Goal: Task Accomplishment & Management: Complete application form

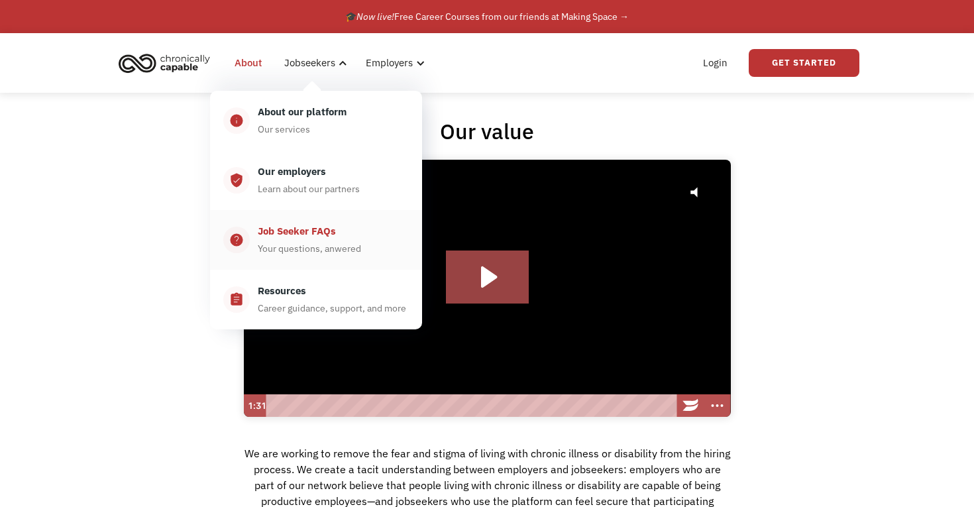
click at [321, 243] on div "Your questions, anwered" at bounding box center [309, 249] width 103 height 16
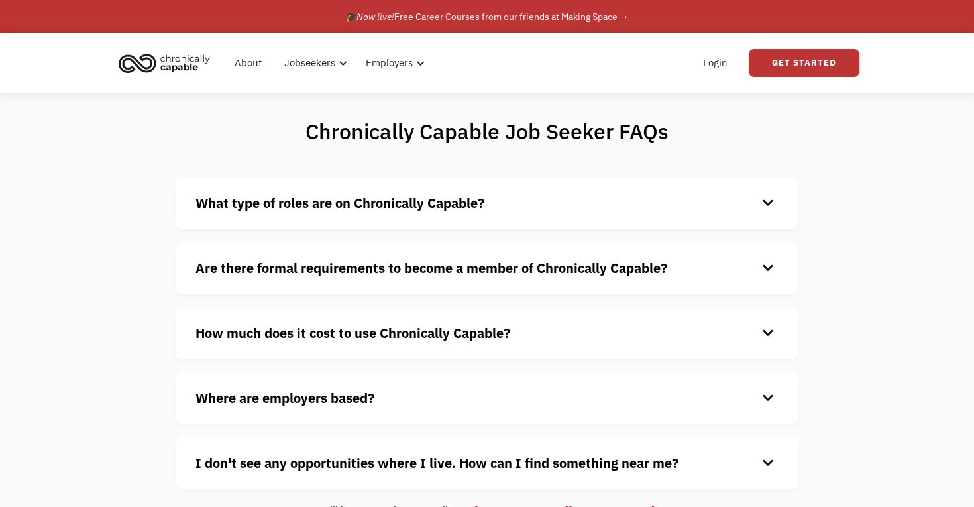
click at [347, 214] on div "What type of roles are on Chronically Capable? keyboard_arrow_down We offer a r…" at bounding box center [487, 204] width 623 height 52
click at [769, 209] on div "keyboard_arrow_down" at bounding box center [768, 204] width 21 height 20
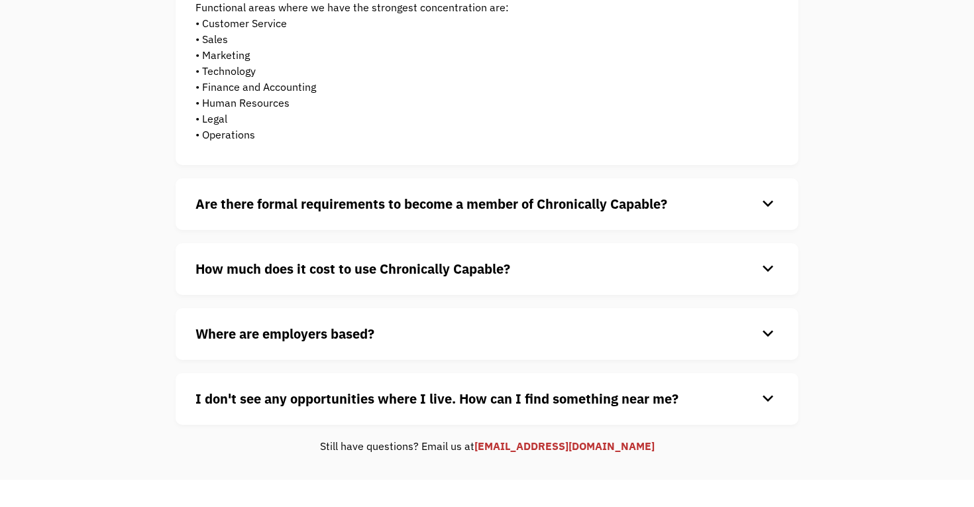
scroll to position [317, 0]
click at [746, 216] on div "Are there formal requirements to become a member of Chronically Capable? keyboa…" at bounding box center [487, 204] width 623 height 52
click at [768, 204] on div "keyboard_arrow_down" at bounding box center [768, 204] width 21 height 20
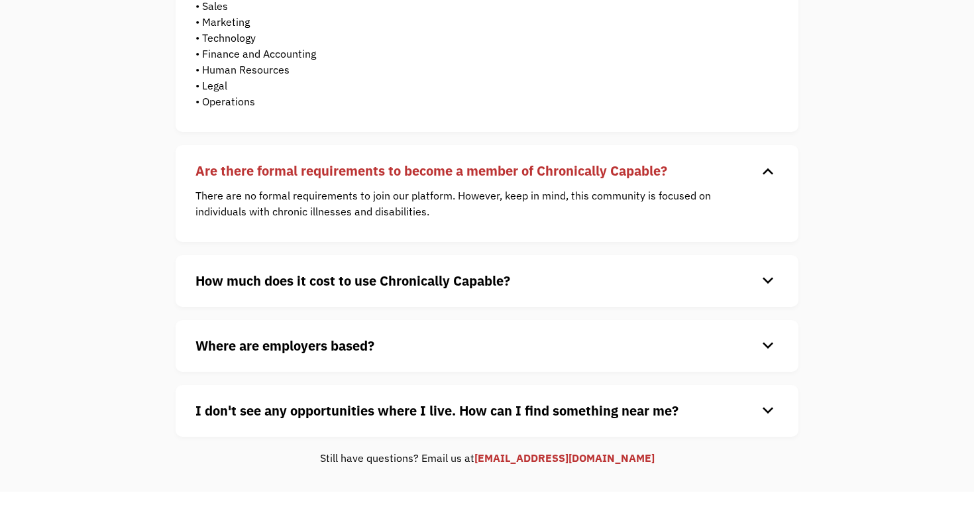
scroll to position [357, 0]
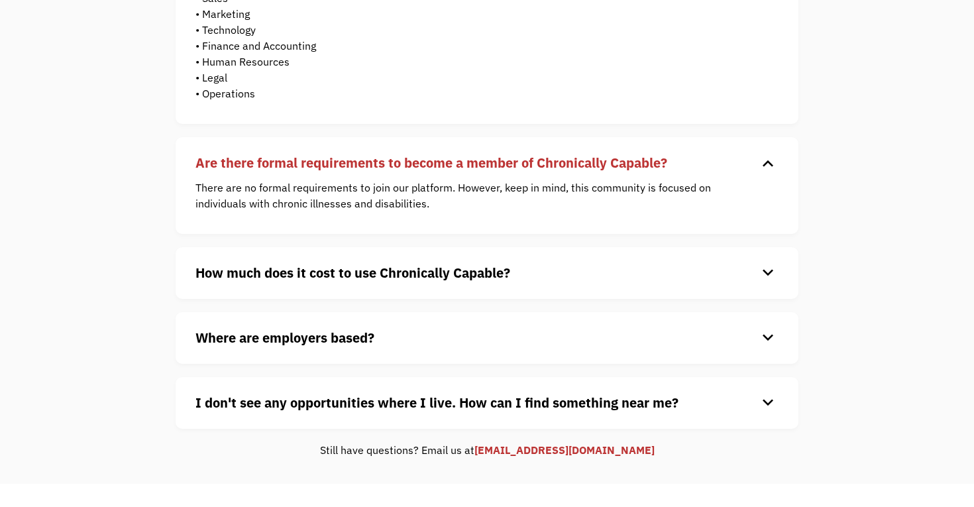
click at [750, 264] on h4 "How much does it cost to use Chronically Capable?" at bounding box center [477, 273] width 562 height 20
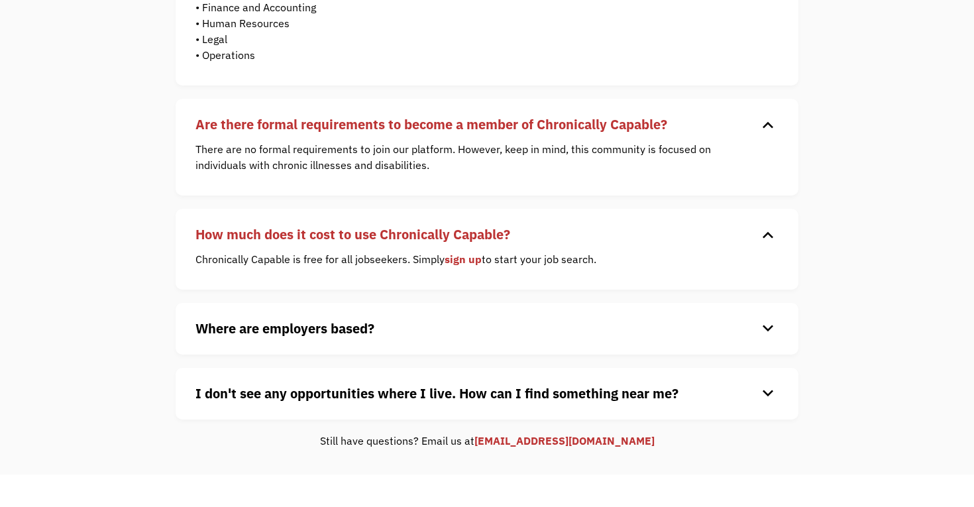
scroll to position [396, 0]
click at [713, 318] on div "Where are employers based? keyboard_arrow_down Our customers are based all over…" at bounding box center [487, 328] width 623 height 52
click at [754, 321] on h4 "Where are employers based?" at bounding box center [477, 328] width 562 height 20
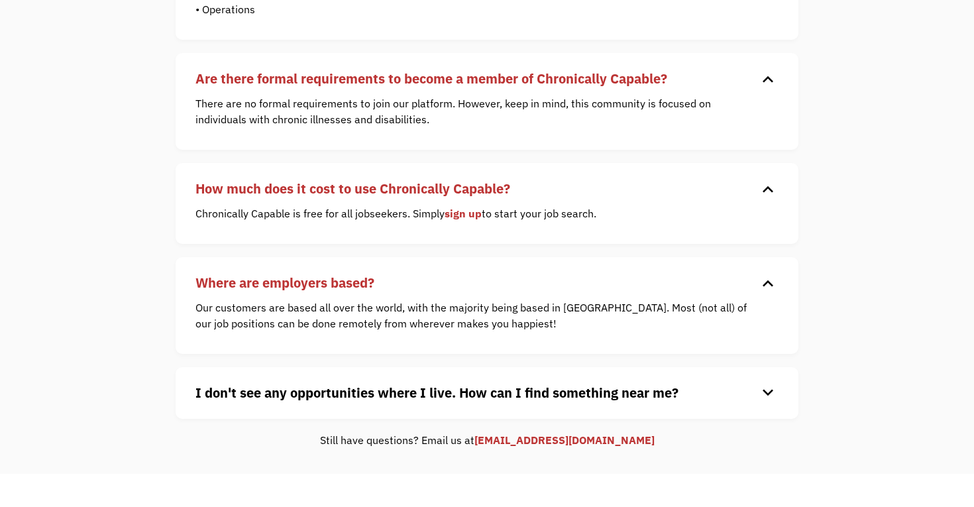
scroll to position [442, 0]
click at [723, 397] on h4 "I don't see any opportunities where I live. How can I find something near me?" at bounding box center [477, 392] width 562 height 20
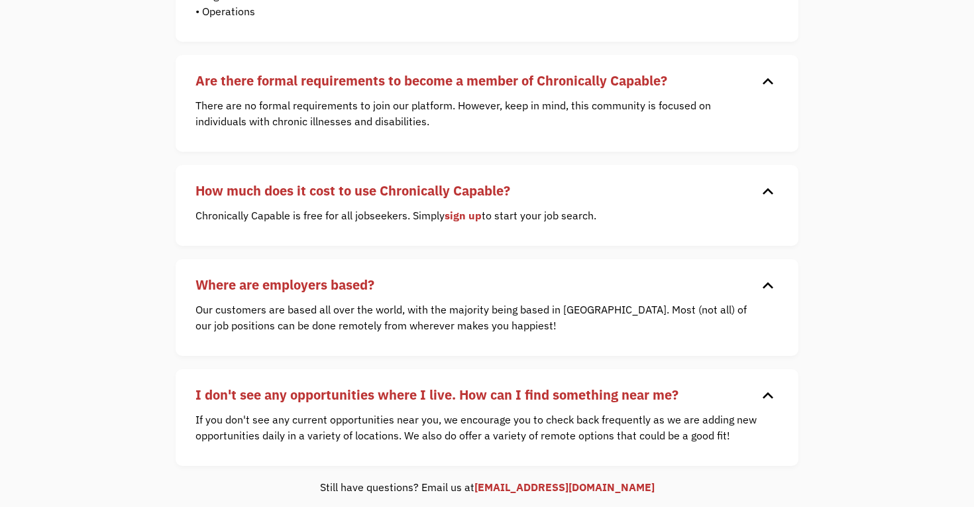
scroll to position [414, 0]
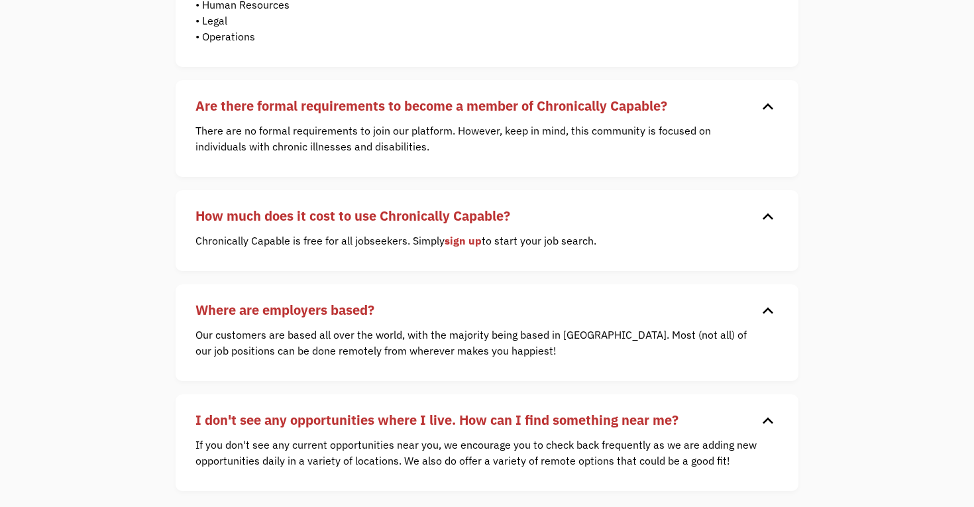
click at [469, 243] on link "sign up" at bounding box center [463, 240] width 37 height 13
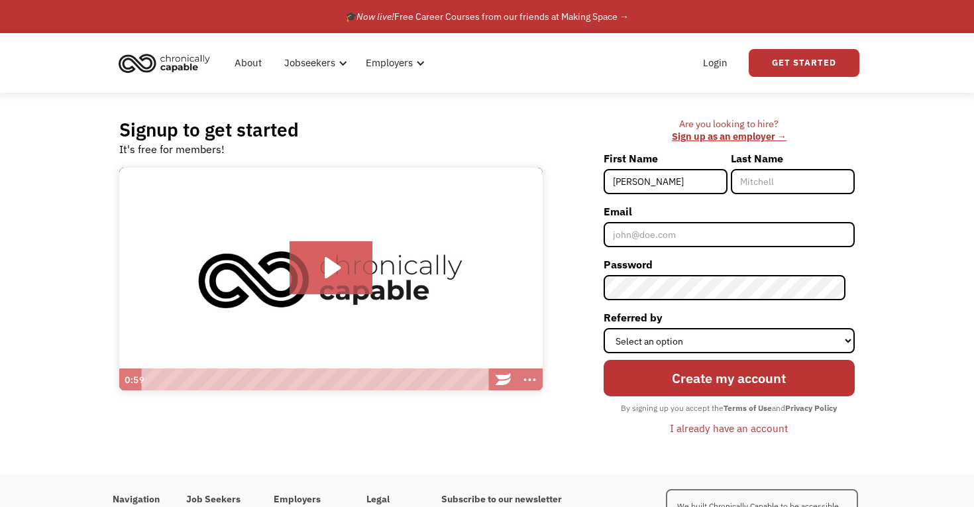
type input "[PERSON_NAME]"
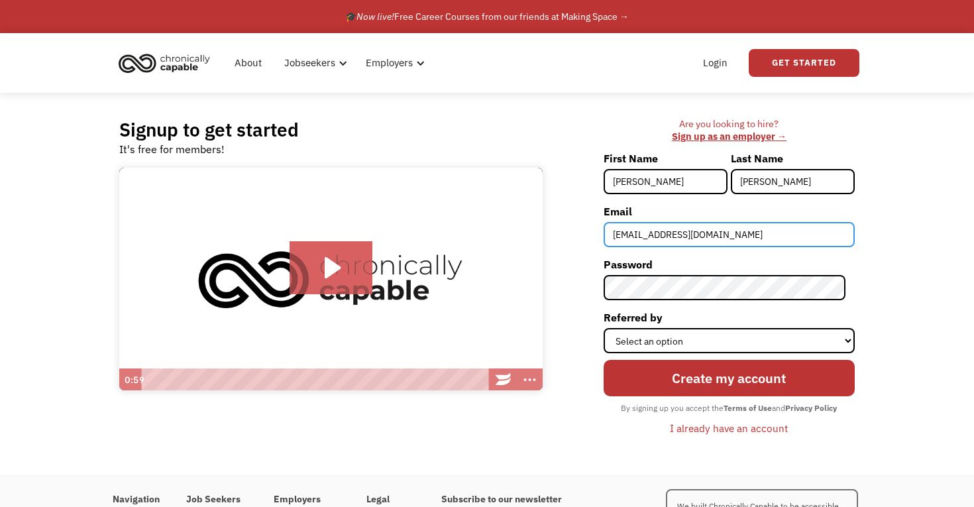
type input "[EMAIL_ADDRESS][DOMAIN_NAME]"
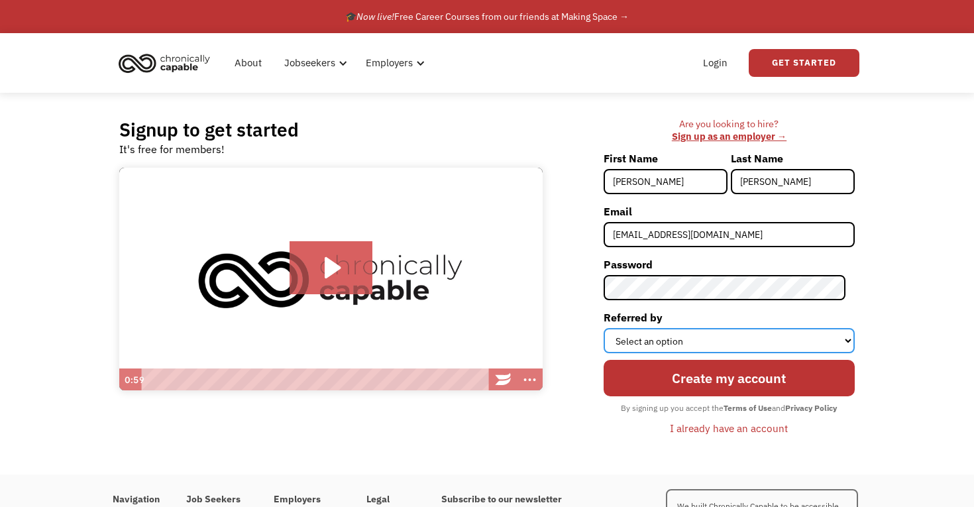
select select "Word of Mouth"
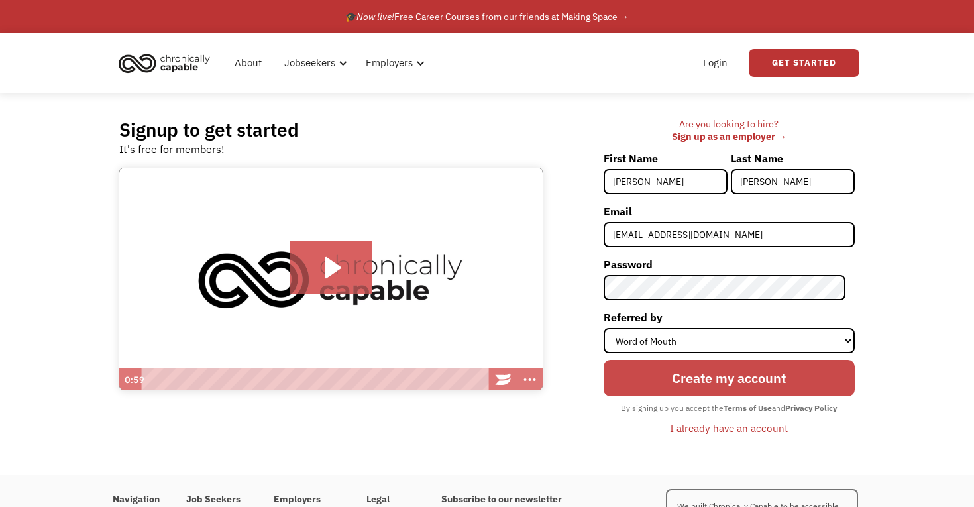
click at [704, 387] on input "Create my account" at bounding box center [729, 378] width 251 height 36
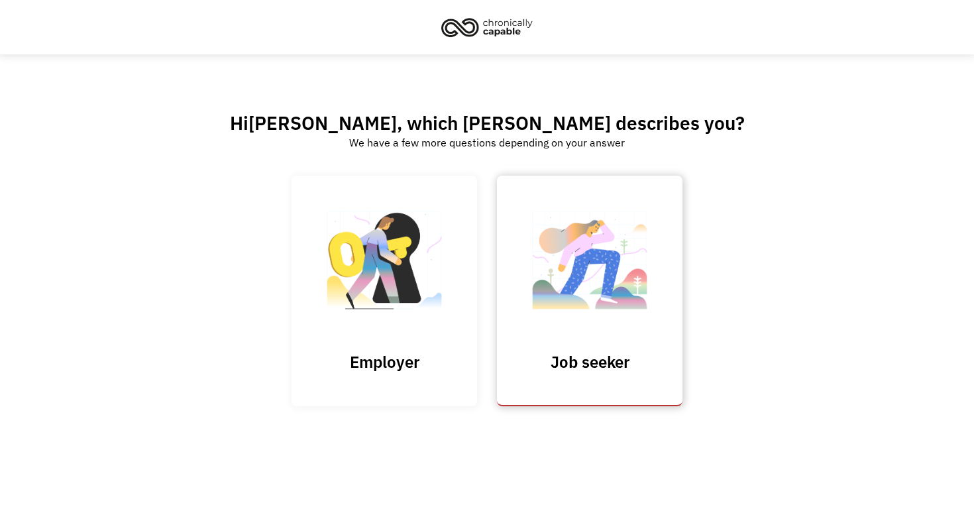
click at [564, 270] on img at bounding box center [590, 266] width 133 height 129
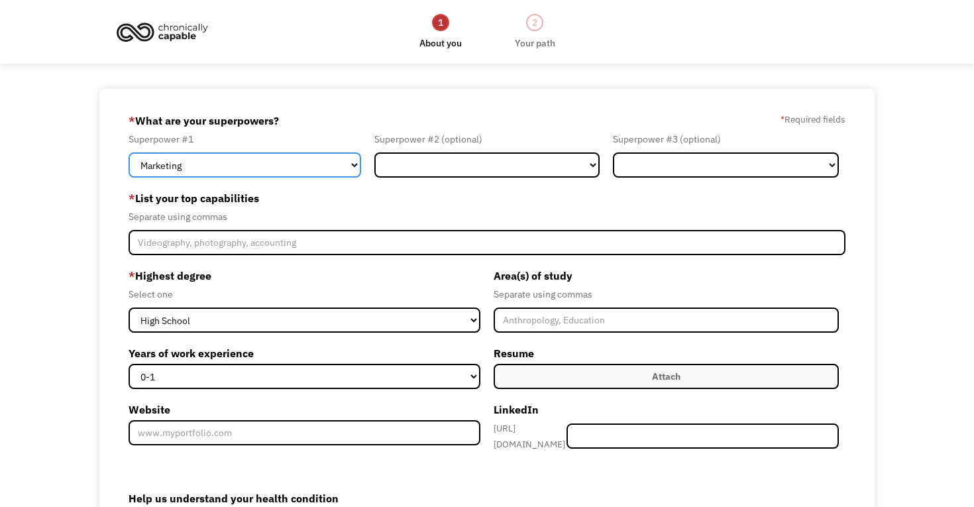
select select "Communications & Public Relations"
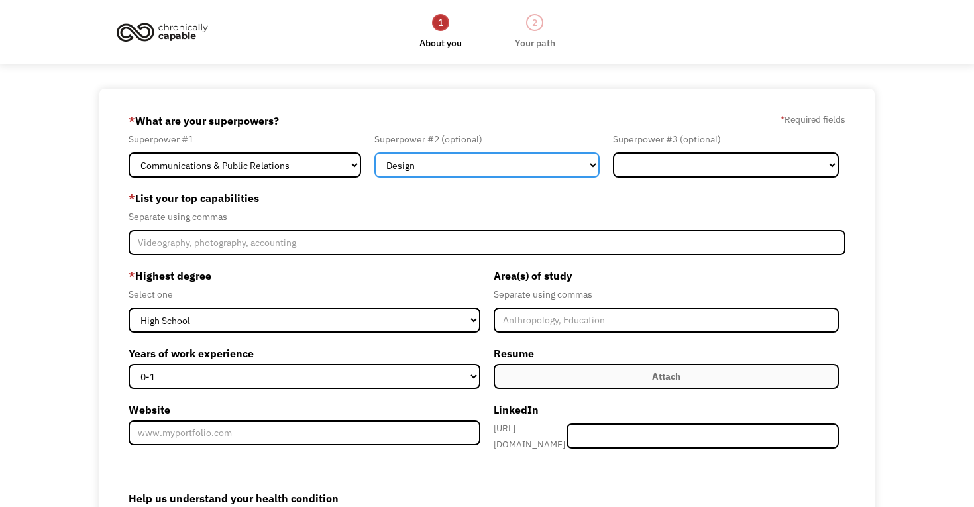
select select "Science & Education"
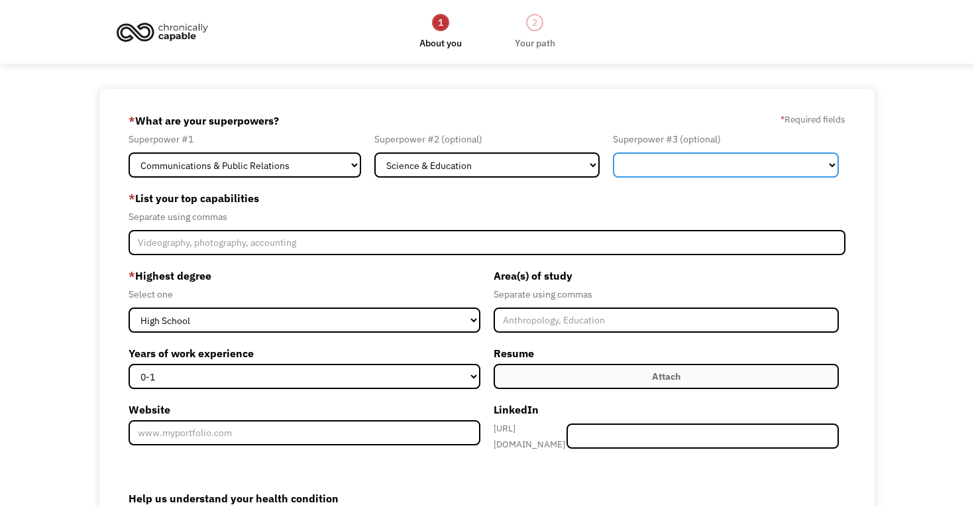
select select "Marketing"
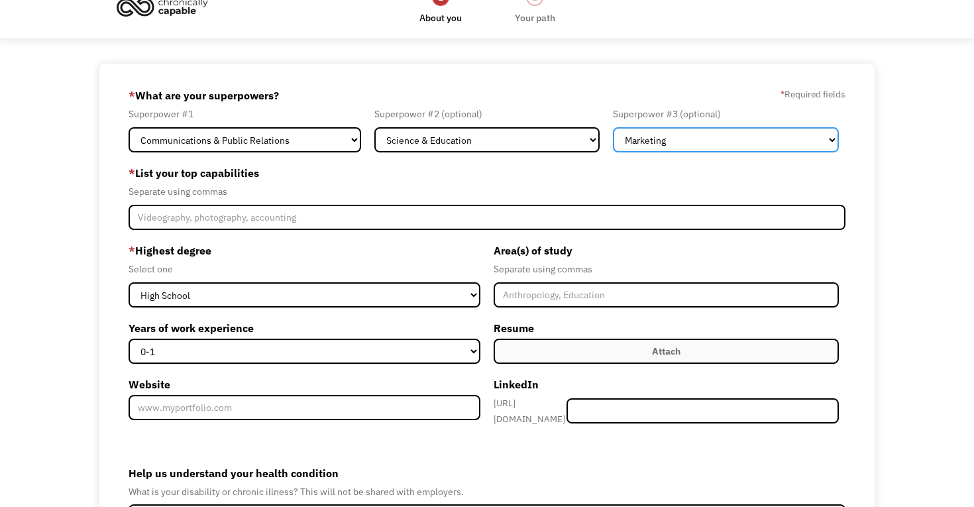
scroll to position [27, 0]
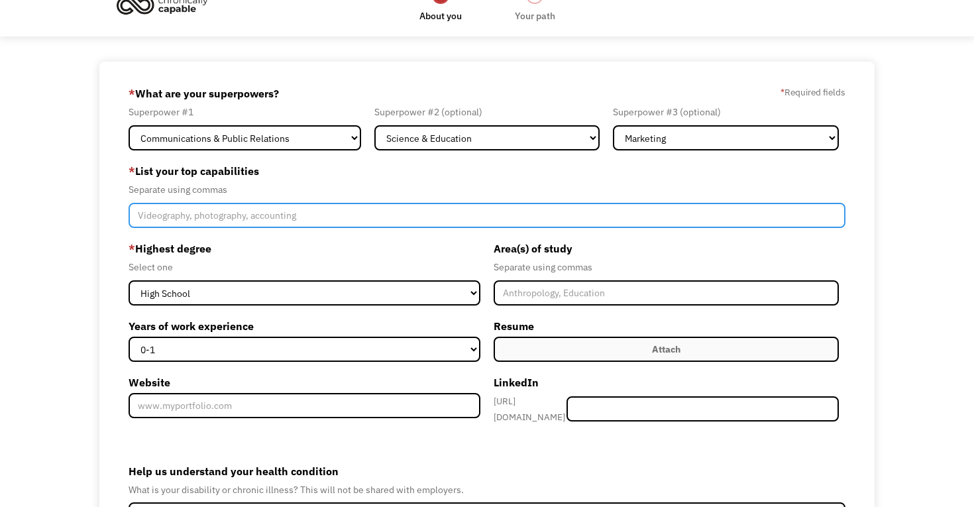
click at [559, 219] on input "Member-Create-Step1" at bounding box center [487, 215] width 717 height 25
type input "Communications,"
drag, startPoint x: 296, startPoint y: 212, endPoint x: 115, endPoint y: 210, distance: 181.0
click at [115, 210] on div "689fa18bf7736327ad98d6b1 [EMAIL_ADDRESS][DOMAIN_NAME] [PERSON_NAME] Word of Mou…" at bounding box center [487, 352] width 776 height 580
click at [203, 219] on input "Microsoft Office, Canva, Pages," at bounding box center [487, 215] width 717 height 25
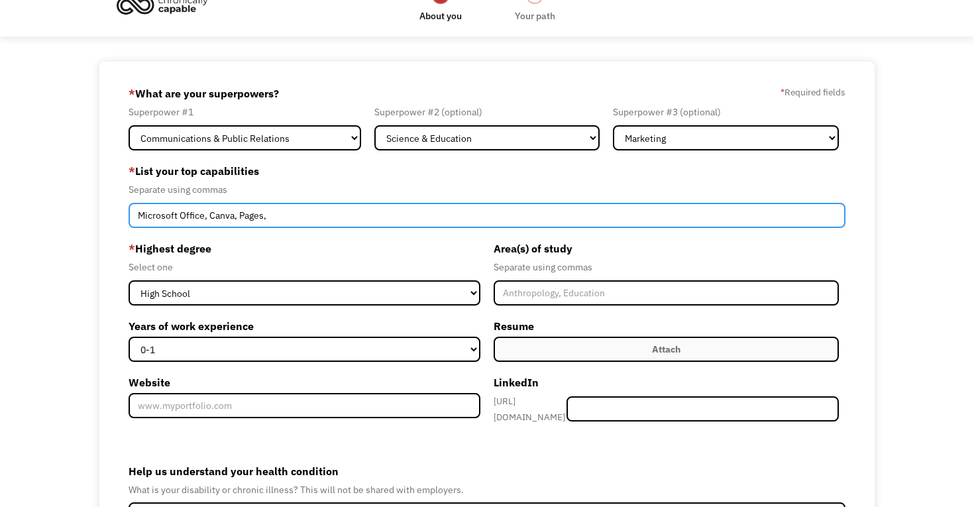
click at [281, 222] on input "Microsoft Office, Canva, Pages," at bounding box center [487, 215] width 717 height 25
click at [205, 218] on input "Microsoft Office, Canva, Pages," at bounding box center [487, 215] width 717 height 25
click at [311, 215] on input "Microsoft Outlook, Canva, Pages," at bounding box center [487, 215] width 717 height 25
click at [212, 219] on input "Microsoft Outlook, Canva, Pages, Data organization, Data analysis, Data visuali…" at bounding box center [487, 215] width 717 height 25
click at [610, 213] on input "Microsoft Office Suite, Canva, Pages, Data organization, Data analysis, Data vi…" at bounding box center [487, 215] width 717 height 25
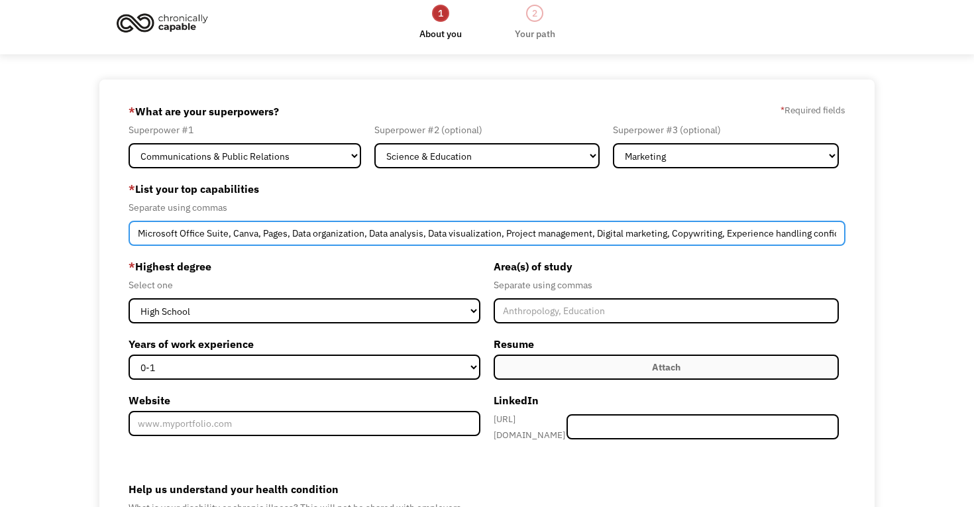
scroll to position [14, 0]
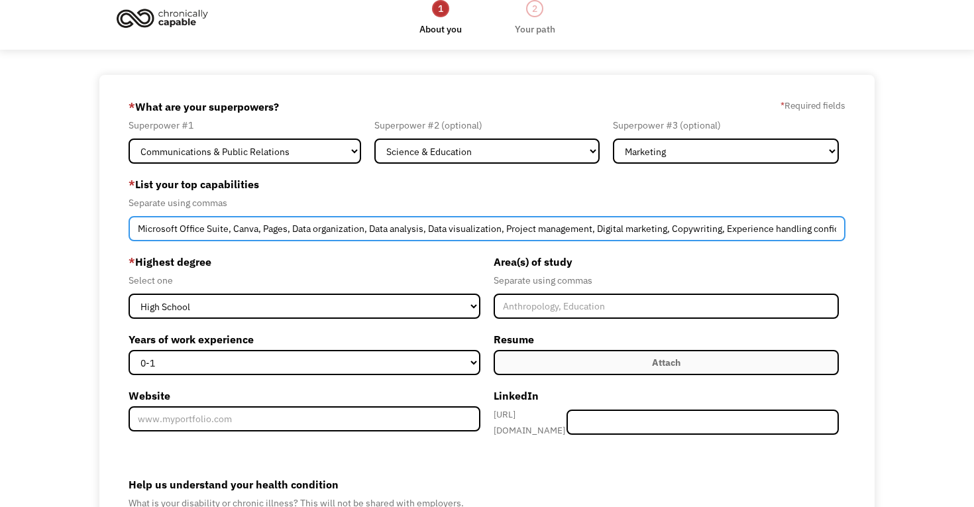
drag, startPoint x: 738, startPoint y: 231, endPoint x: 896, endPoint y: 243, distance: 158.8
click at [896, 243] on div "689fa18bf7736327ad98d6b1 [EMAIL_ADDRESS][DOMAIN_NAME] [PERSON_NAME] Word of Mou…" at bounding box center [487, 365] width 974 height 580
click at [243, 225] on input "Microsoft Office Suite, Canva, Pages, Data organization, Data analysis, Data vi…" at bounding box center [487, 228] width 717 height 25
click at [402, 230] on input "Microsoft Office Suite, Canva, Pages, Data organization, Data analysis, Data vi…" at bounding box center [487, 228] width 717 height 25
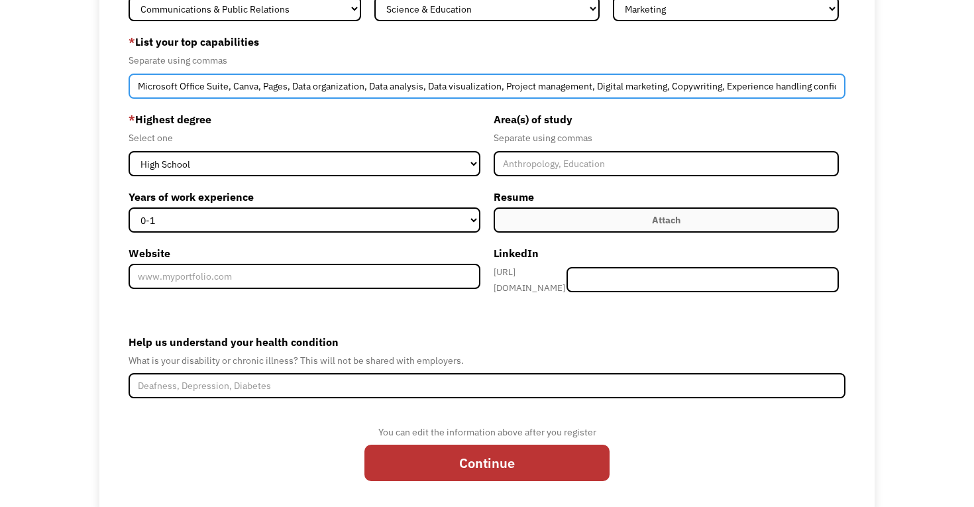
scroll to position [157, 0]
type input "Microsoft Office Suite, Canva, Pages, Data organization, Data analysis, Data vi…"
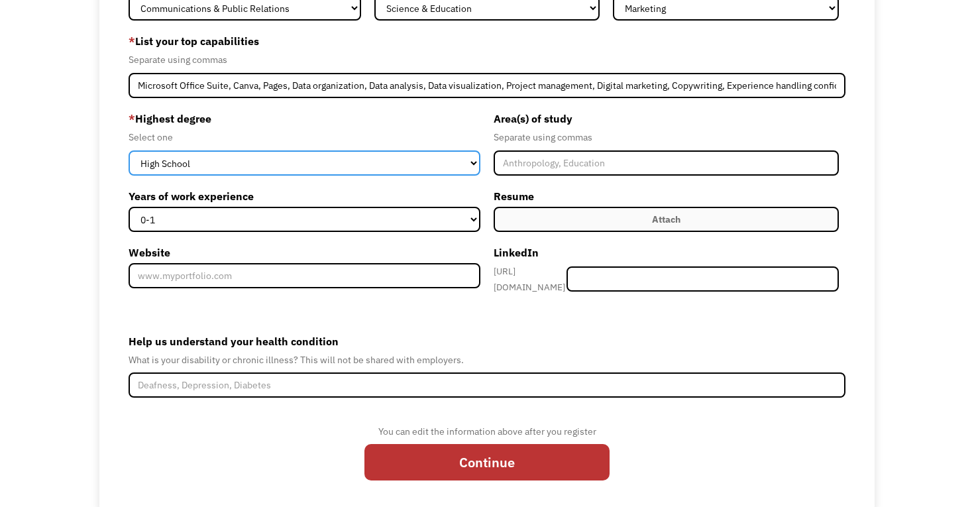
select select "bachelors"
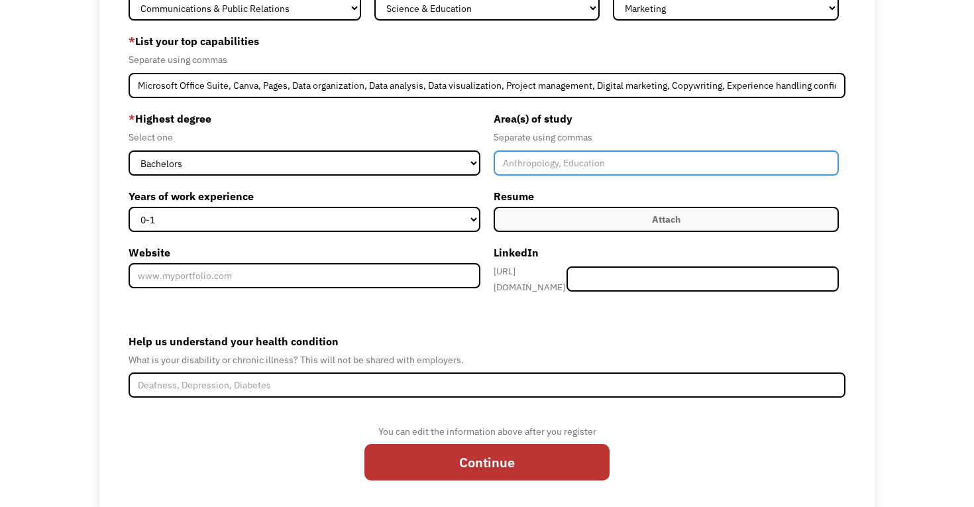
click at [549, 171] on input "Member-Create-Step1" at bounding box center [666, 162] width 345 height 25
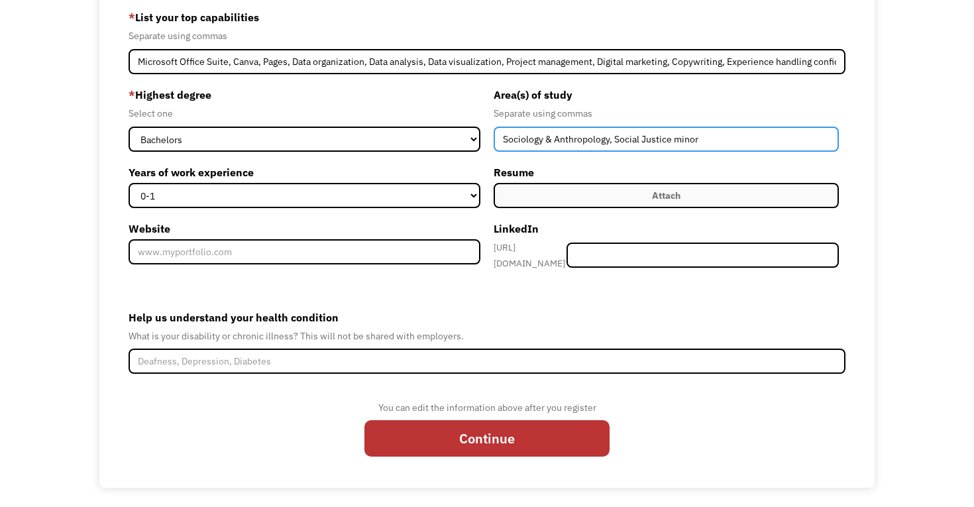
scroll to position [180, 0]
type input "Sociology & Anthropology, Social Justice minor"
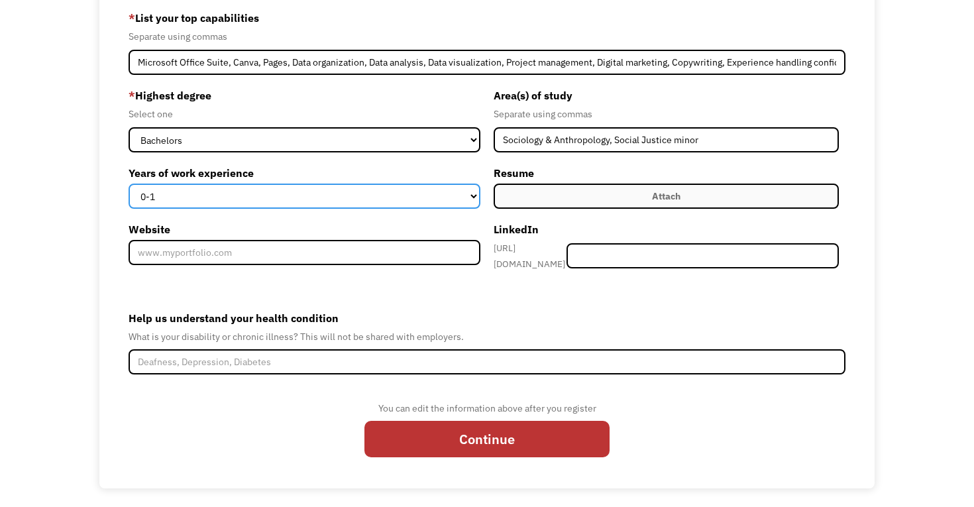
select select "2-4"
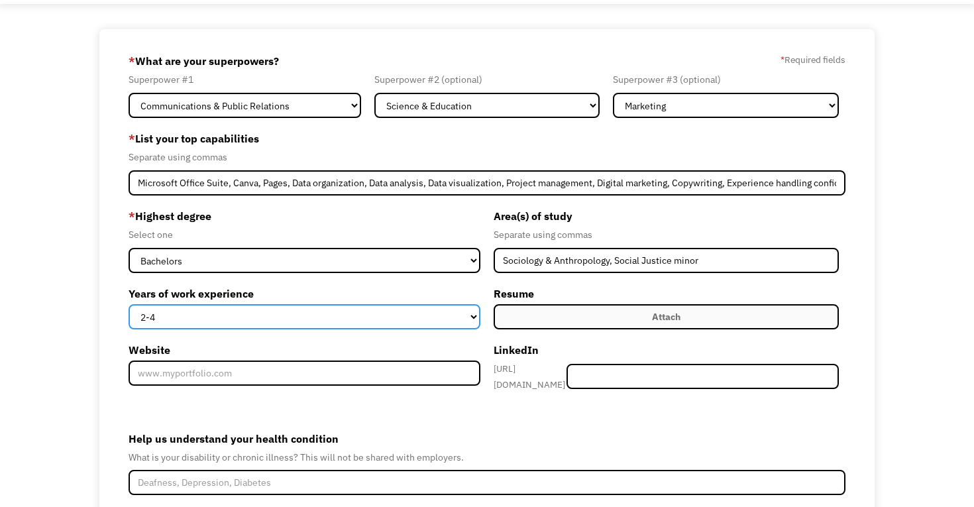
scroll to position [58, 0]
